Goal: Transaction & Acquisition: Purchase product/service

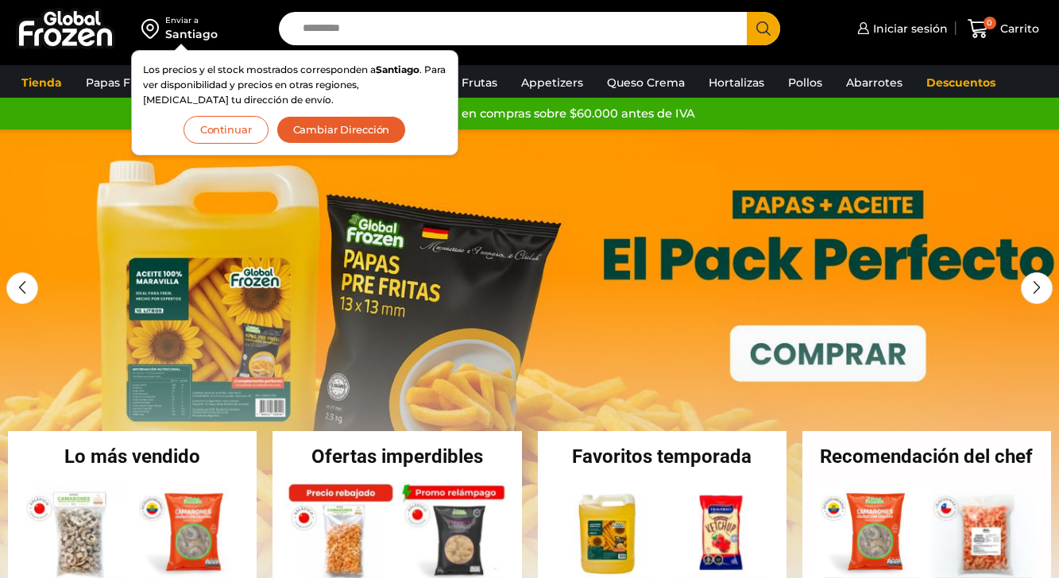
click at [228, 117] on button "Continuar" at bounding box center [225, 130] width 85 height 28
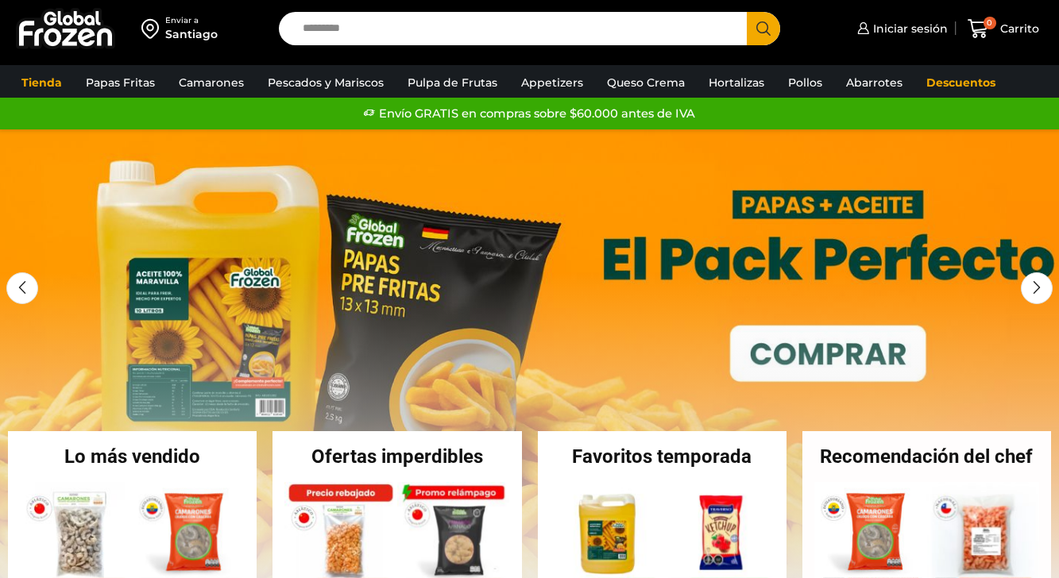
click at [439, 23] on input "Search input" at bounding box center [517, 28] width 445 height 33
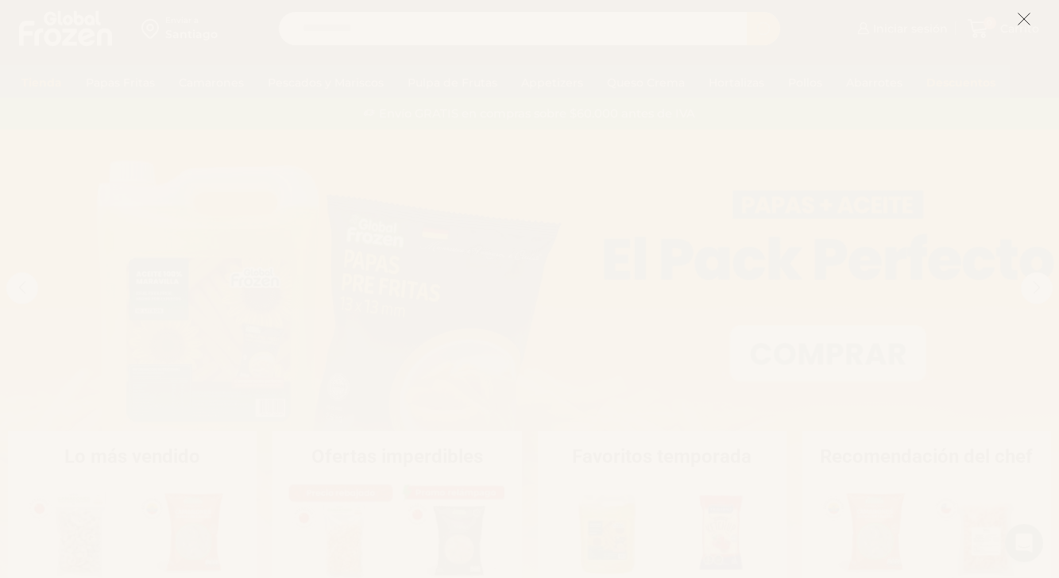
type input "**********"
click at [1024, 17] on icon at bounding box center [1023, 19] width 14 height 14
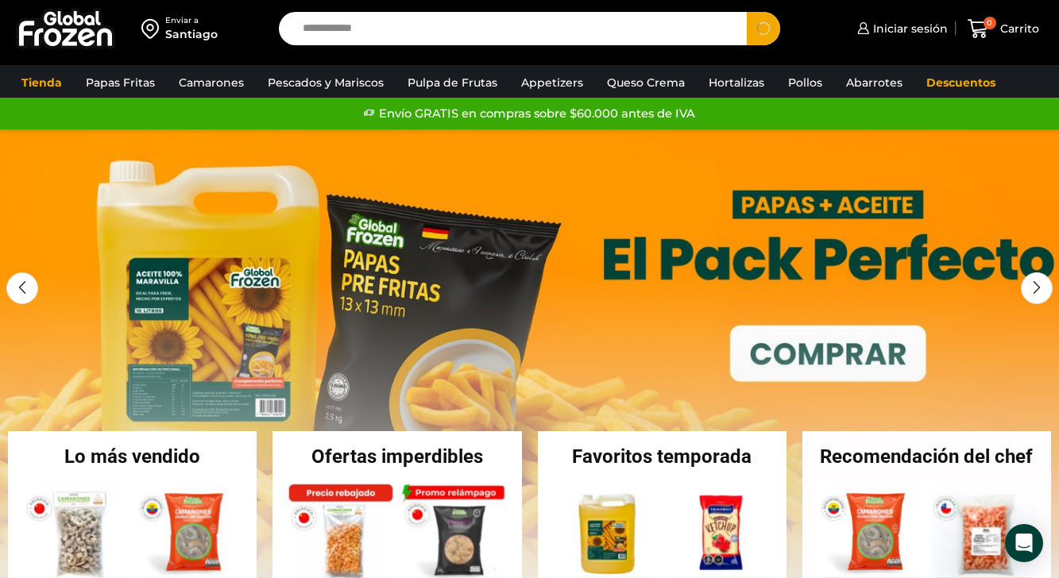
click at [768, 31] on span "Search button" at bounding box center [762, 28] width 33 height 33
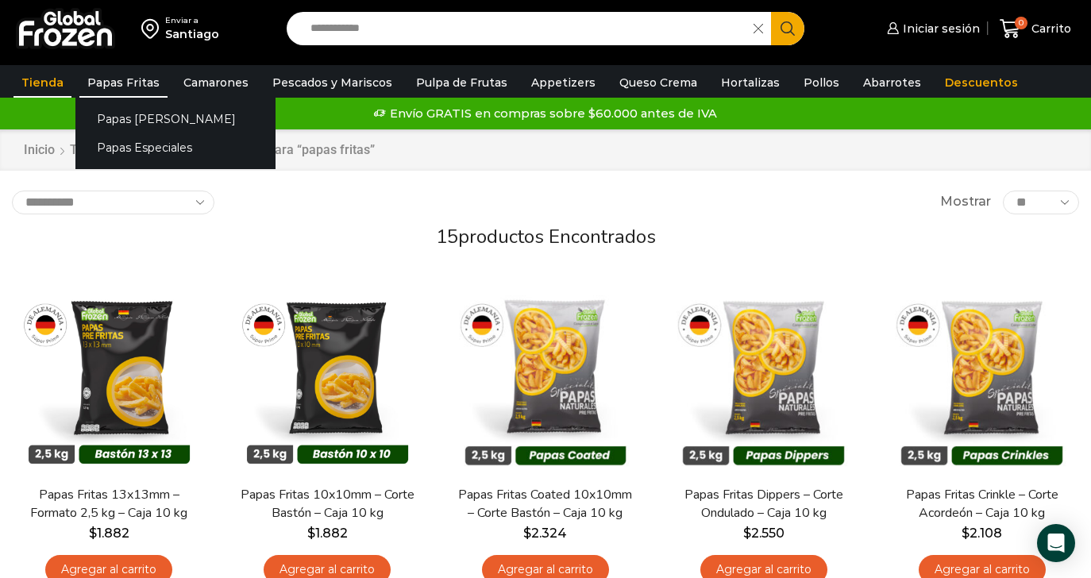
click at [126, 86] on link "Papas Fritas" at bounding box center [123, 82] width 88 height 30
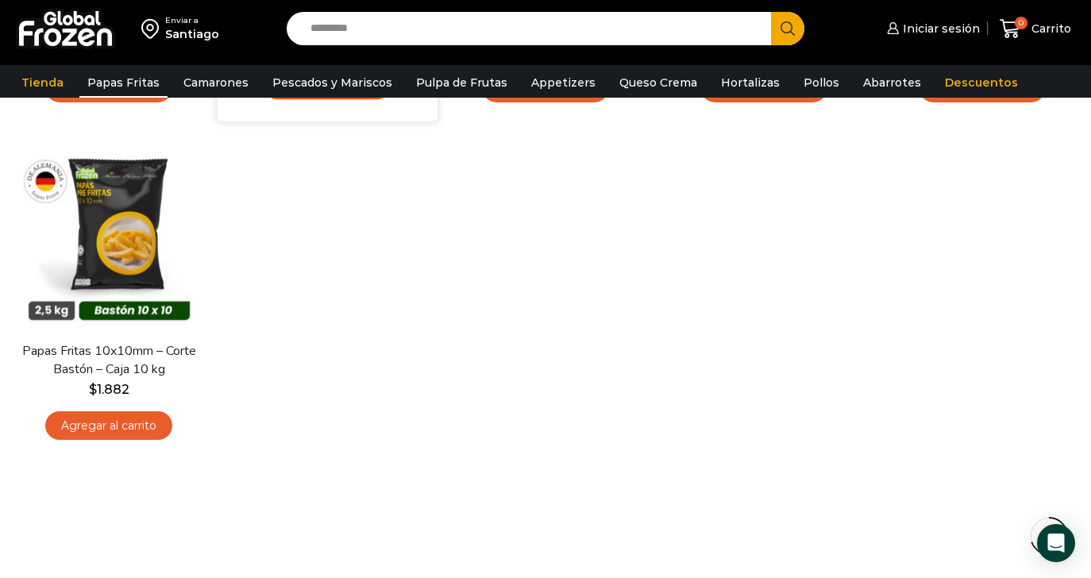
scroll to position [287, 0]
